Goal: Information Seeking & Learning: Learn about a topic

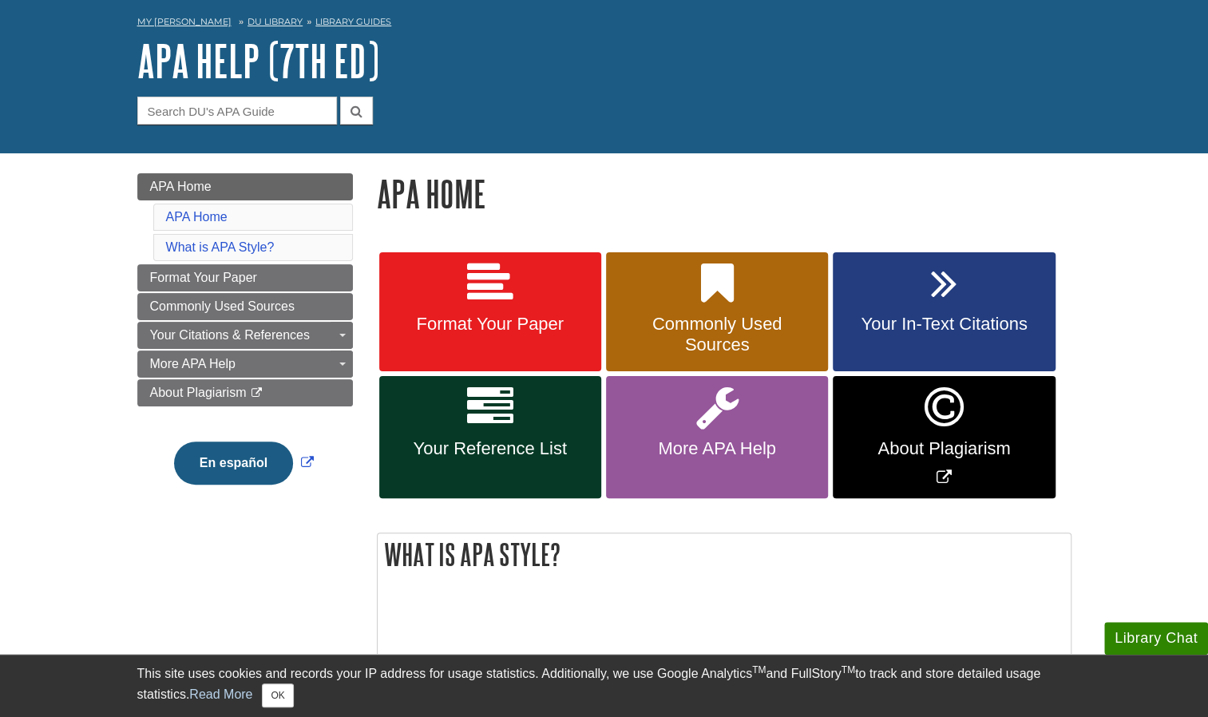
scroll to position [70, 0]
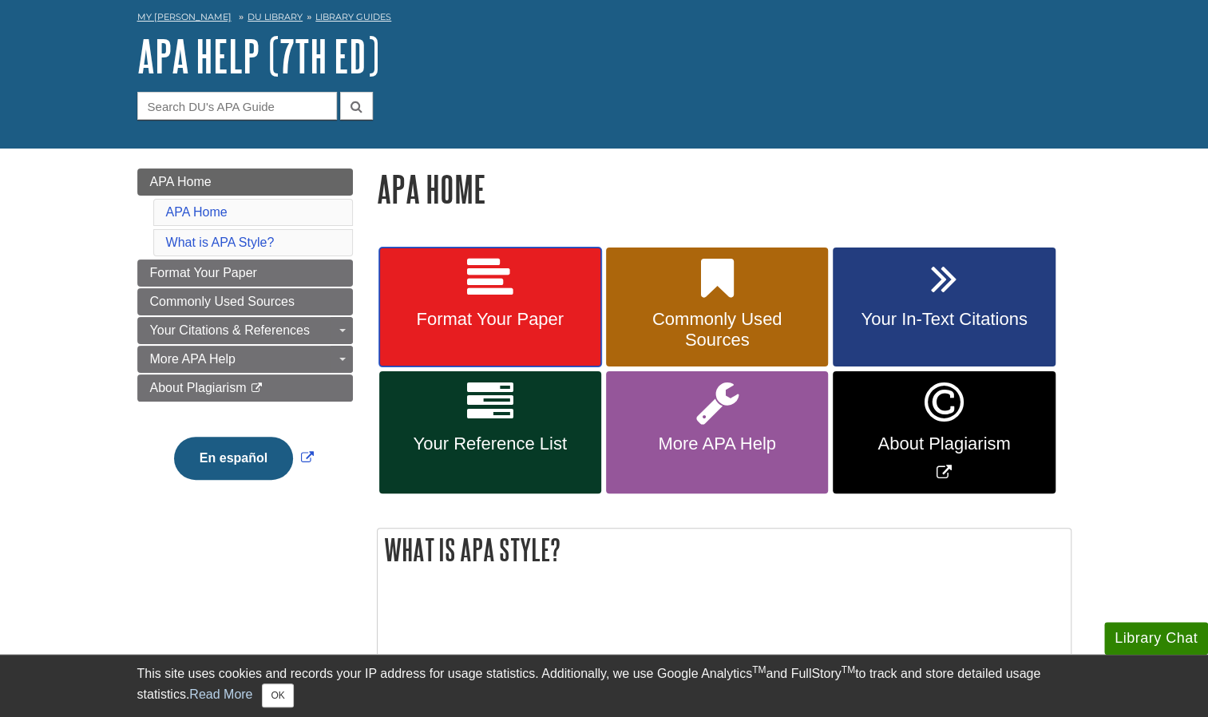
click at [447, 308] on link "Format Your Paper" at bounding box center [490, 308] width 222 height 120
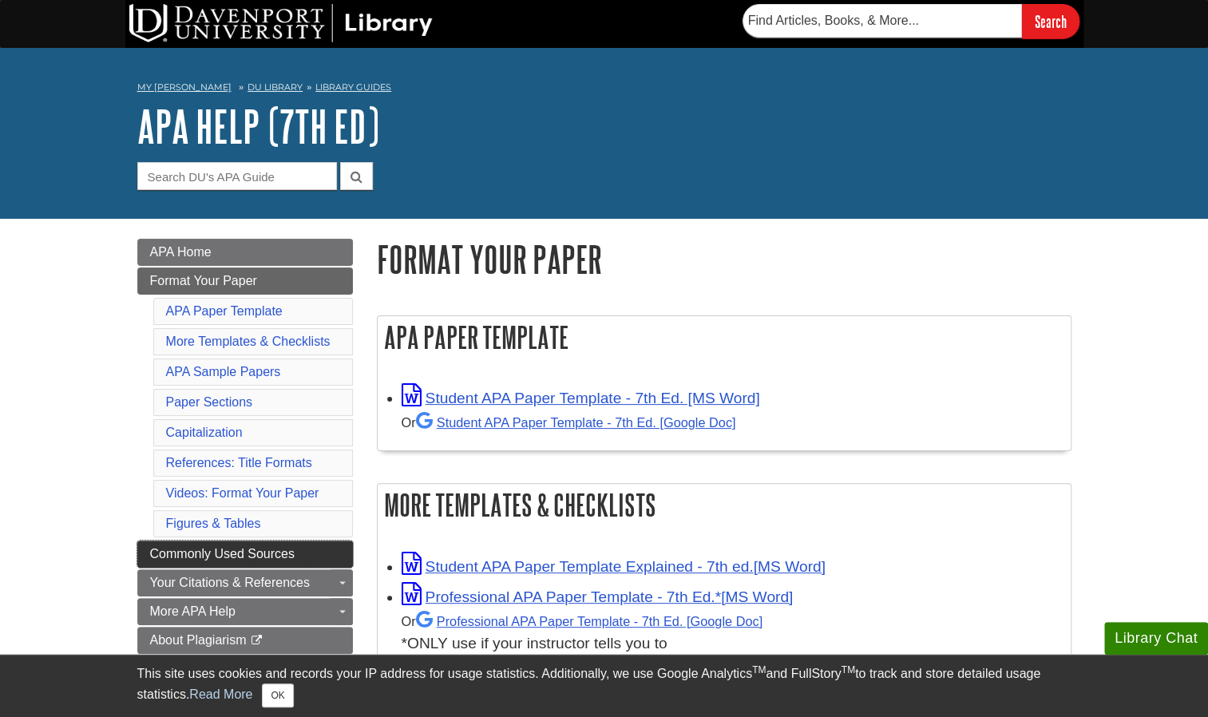
click at [243, 547] on span "Commonly Used Sources" at bounding box center [222, 554] width 145 height 14
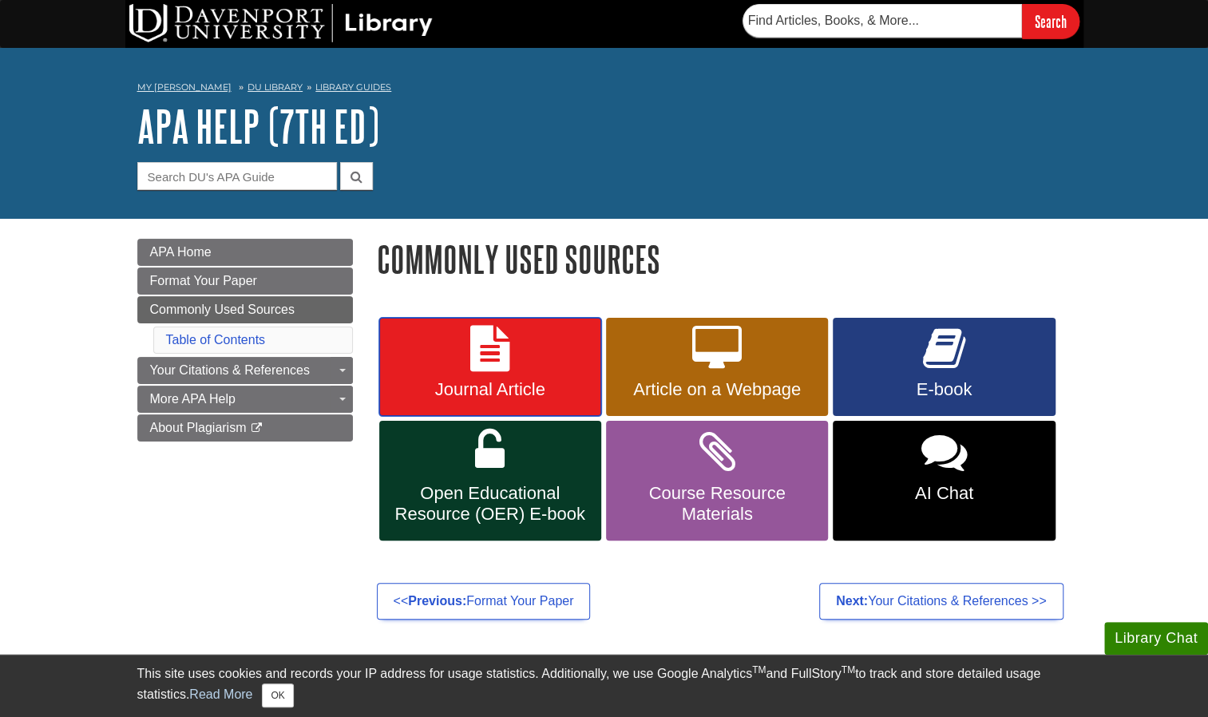
click at [513, 350] on link "Journal Article" at bounding box center [490, 367] width 222 height 99
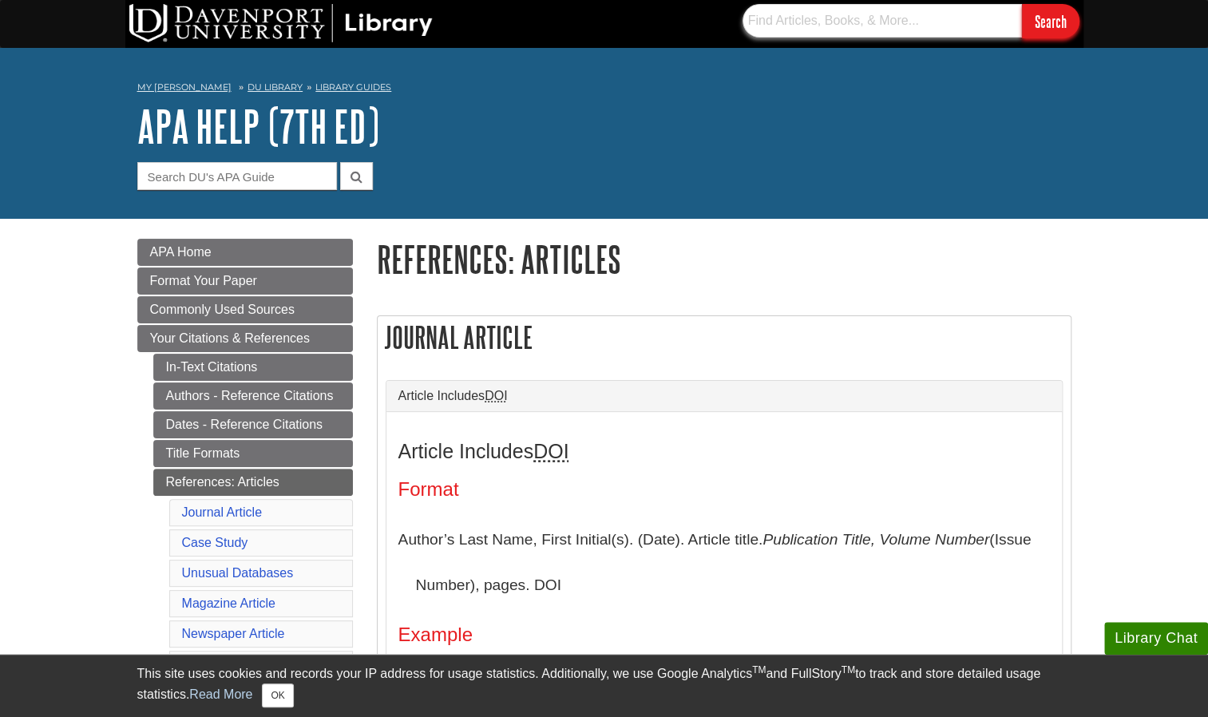
click at [835, 18] on input "text" at bounding box center [883, 21] width 280 height 34
type input "nursing theory"
click at [1022, 4] on input "Search" at bounding box center [1051, 21] width 58 height 34
